Goal: Transaction & Acquisition: Book appointment/travel/reservation

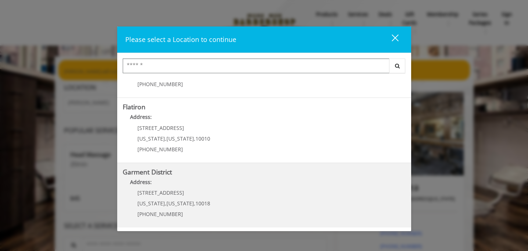
scroll to position [174, 0]
click at [165, 173] on b "Garment District" at bounding box center [147, 171] width 49 height 9
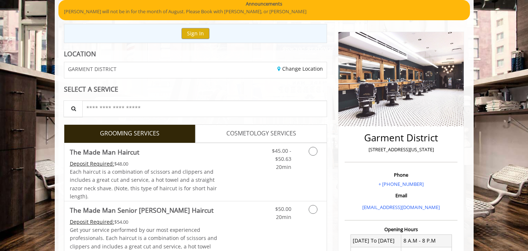
scroll to position [67, 0]
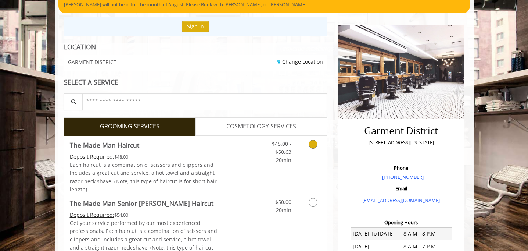
click at [314, 143] on icon "Grooming services" at bounding box center [313, 144] width 9 height 9
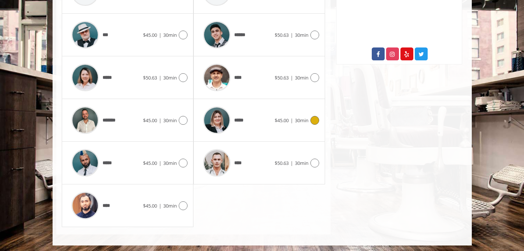
scroll to position [394, 0]
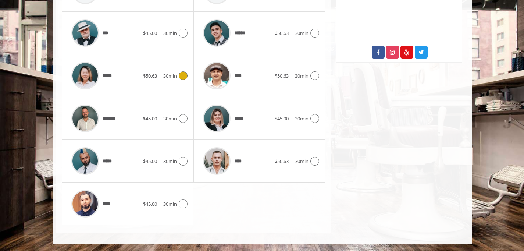
click at [184, 73] on icon at bounding box center [183, 75] width 9 height 9
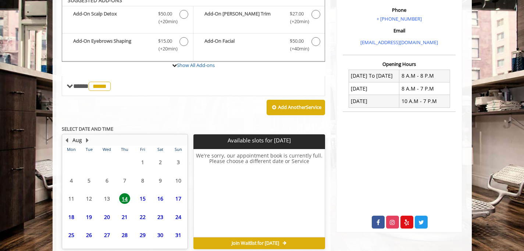
scroll to position [258, 0]
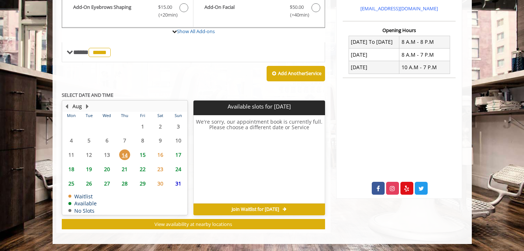
click at [140, 155] on span "15" at bounding box center [142, 154] width 11 height 11
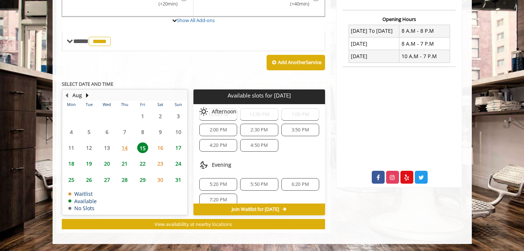
scroll to position [79, 0]
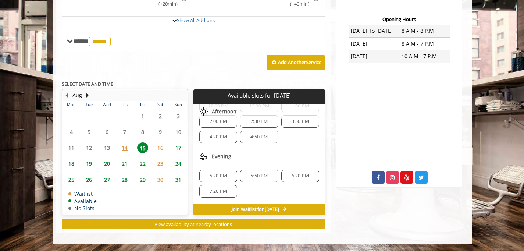
click at [164, 148] on span "16" at bounding box center [160, 147] width 11 height 11
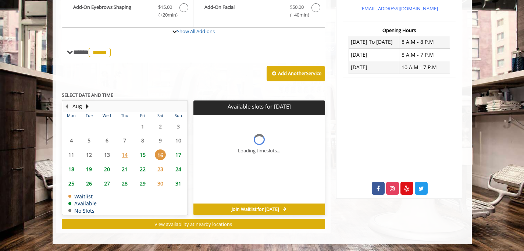
scroll to position [0, 0]
click at [180, 154] on span "17" at bounding box center [178, 154] width 11 height 11
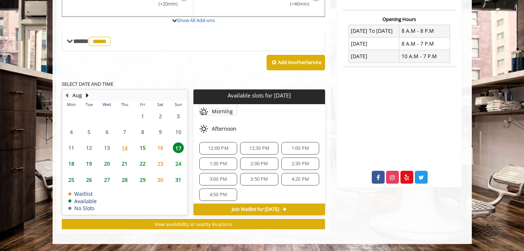
scroll to position [79, 0]
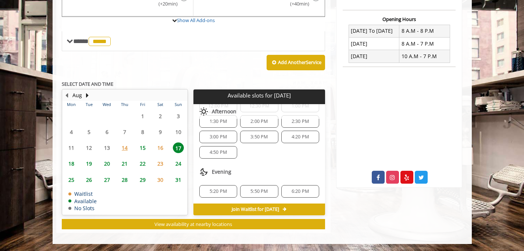
click at [143, 146] on span "15" at bounding box center [142, 147] width 11 height 11
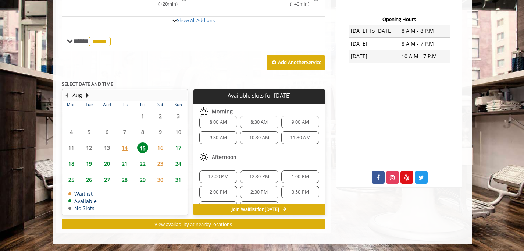
scroll to position [8, 0]
click at [264, 142] on div "10:30 AM" at bounding box center [259, 138] width 38 height 12
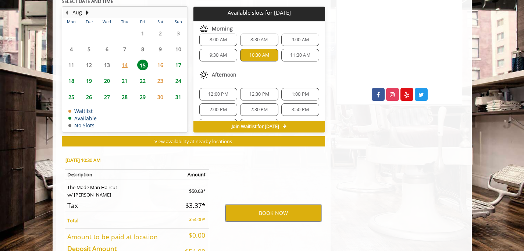
scroll to position [352, 0]
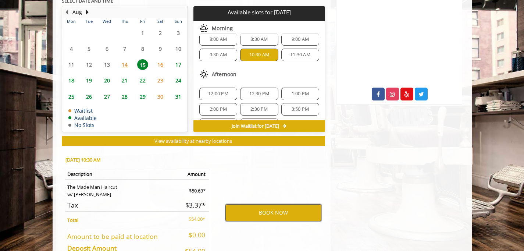
click at [289, 211] on button "BOOK NOW" at bounding box center [273, 212] width 96 height 17
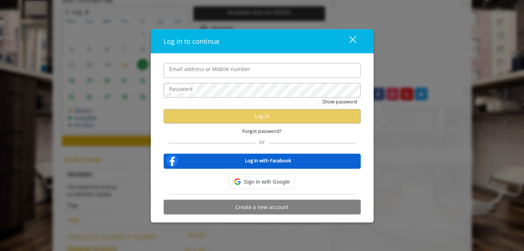
type input "**********"
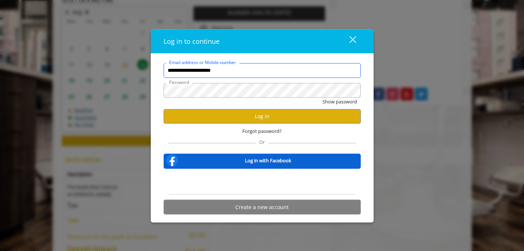
scroll to position [0, 0]
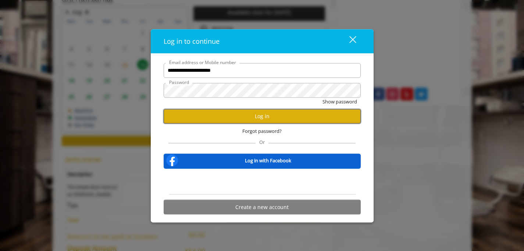
click at [251, 115] on button "Log in" at bounding box center [262, 116] width 197 height 14
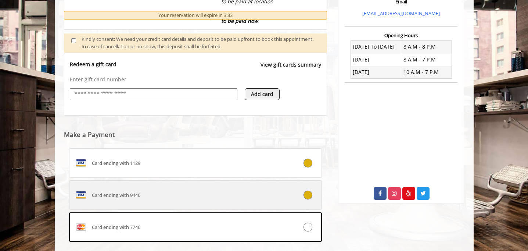
scroll to position [292, 0]
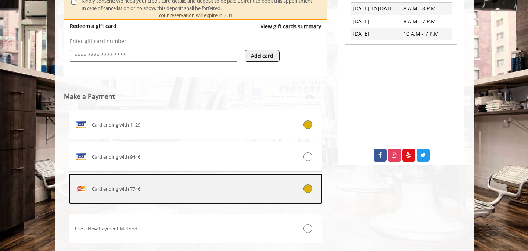
click at [304, 190] on icon at bounding box center [308, 188] width 9 height 9
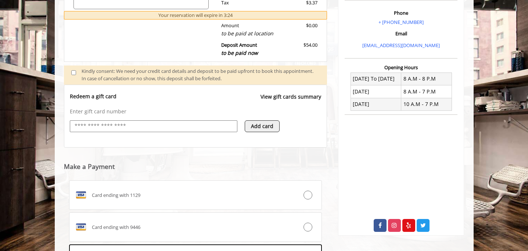
scroll to position [338, 0]
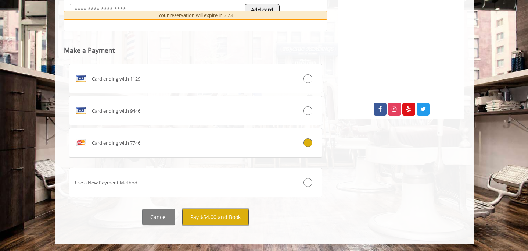
click at [234, 218] on button "Pay $54.00 and Book" at bounding box center [215, 216] width 67 height 17
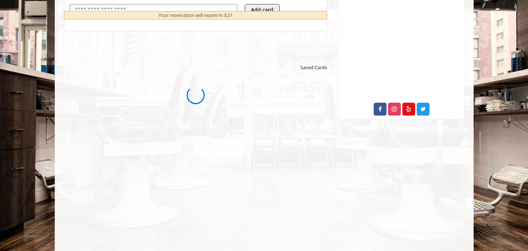
scroll to position [0, 0]
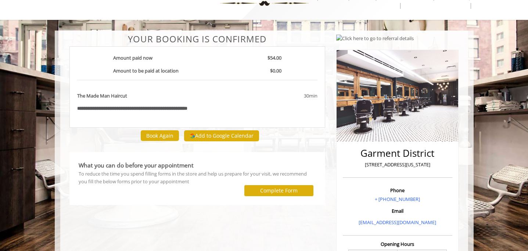
scroll to position [28, 0]
